Goal: Find specific page/section

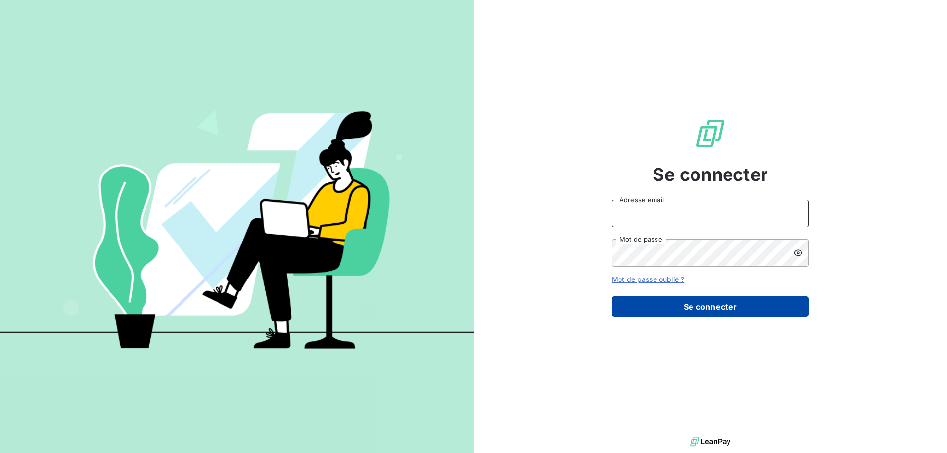
type input "[EMAIL_ADDRESS][DOMAIN_NAME]"
click at [703, 296] on button "Se connecter" at bounding box center [710, 306] width 197 height 21
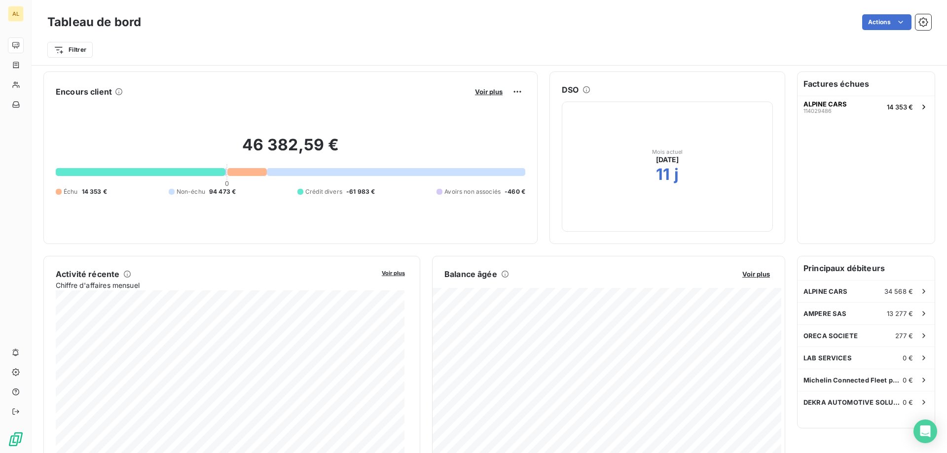
scroll to position [1, 0]
click at [839, 111] on button "ALPINE CARS 114029486 14 353 €" at bounding box center [865, 106] width 137 height 22
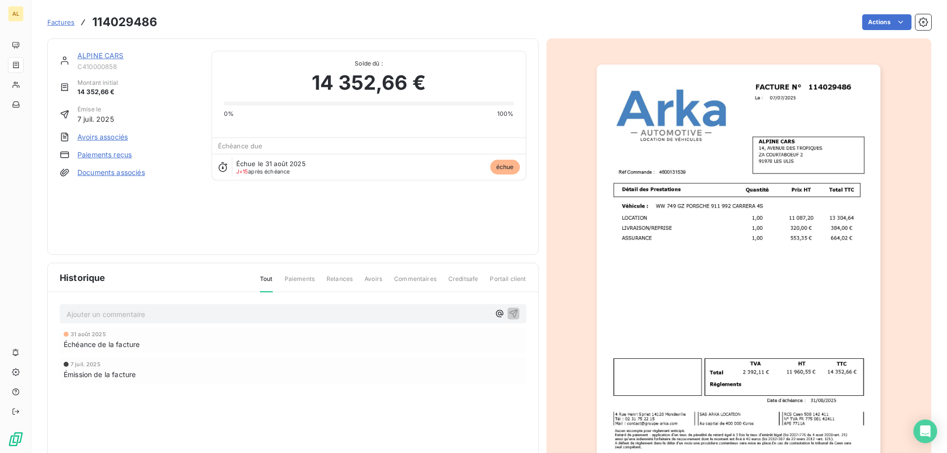
click at [57, 23] on span "Factures" at bounding box center [60, 22] width 27 height 8
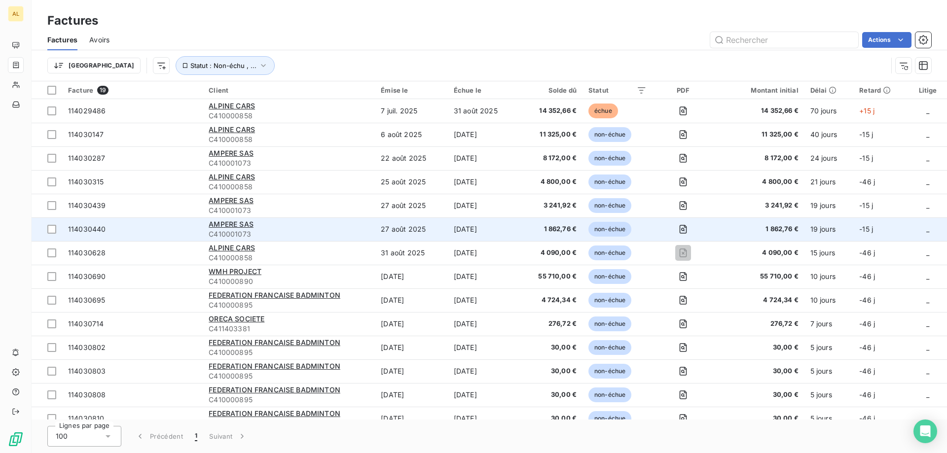
click at [356, 228] on div "AMPERE SAS" at bounding box center [289, 224] width 160 height 10
